Goal: Task Accomplishment & Management: Manage account settings

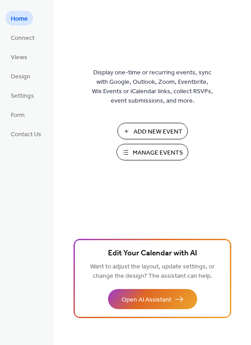
click at [146, 154] on span "Manage Events" at bounding box center [158, 152] width 50 height 9
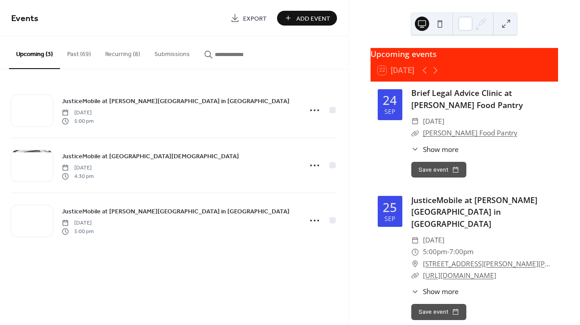
click at [107, 53] on button "Recurring (8)" at bounding box center [122, 52] width 49 height 32
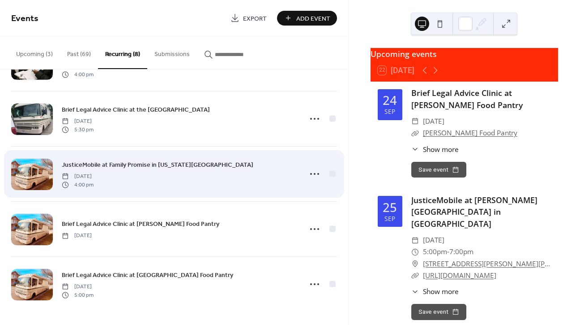
scroll to position [212, 0]
click at [317, 174] on icon at bounding box center [315, 174] width 14 height 14
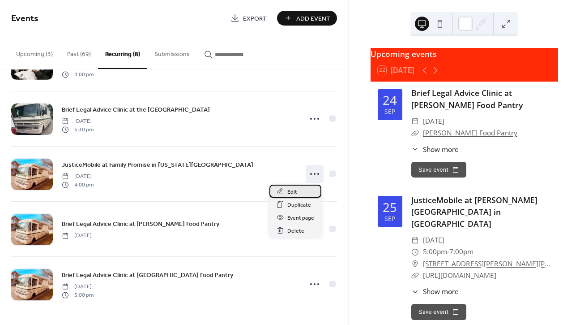
click at [299, 194] on div "Edit" at bounding box center [296, 191] width 52 height 13
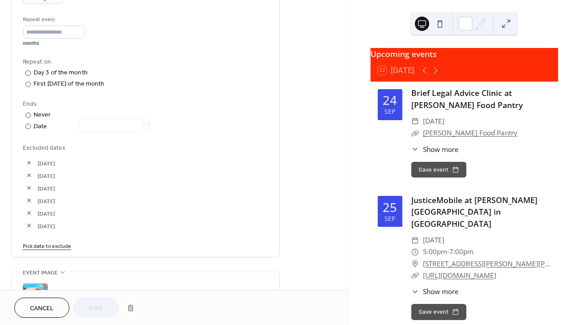
scroll to position [416, 0]
click at [32, 252] on link "Pick date to exclude" at bounding box center [47, 246] width 48 height 9
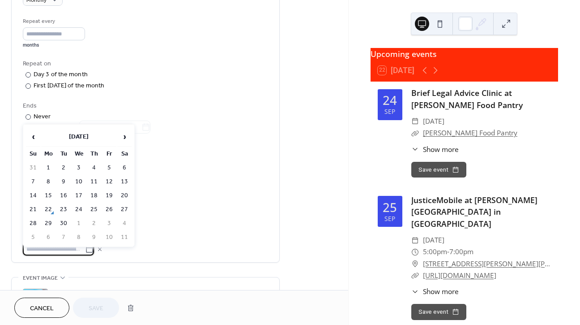
click at [182, 150] on span "Excluded dates" at bounding box center [145, 149] width 245 height 9
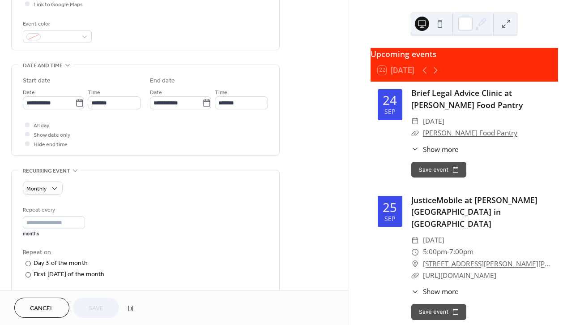
scroll to position [257, 0]
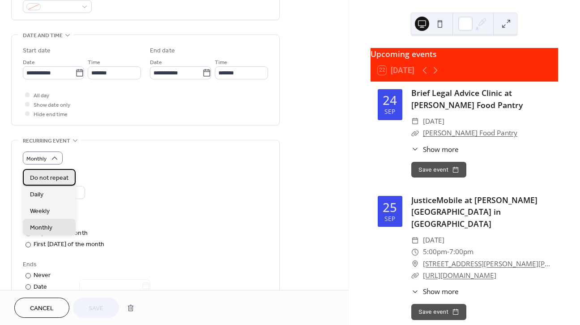
click at [52, 176] on span "Do not repeat" at bounding box center [49, 177] width 39 height 9
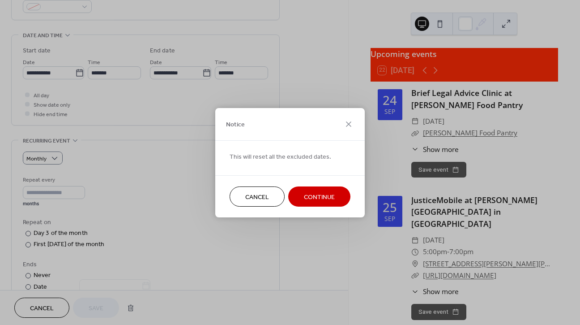
click at [322, 197] on span "Continue" at bounding box center [319, 196] width 31 height 9
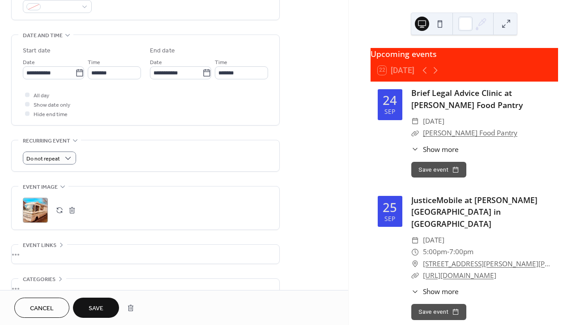
click at [103, 307] on span "Save" at bounding box center [96, 308] width 15 height 9
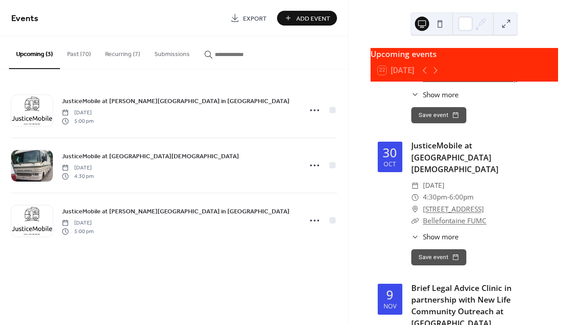
scroll to position [1434, 0]
